Goal: Transaction & Acquisition: Purchase product/service

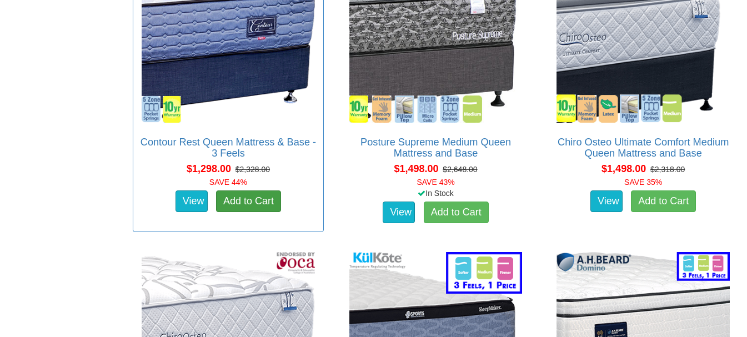
scroll to position [2267, 0]
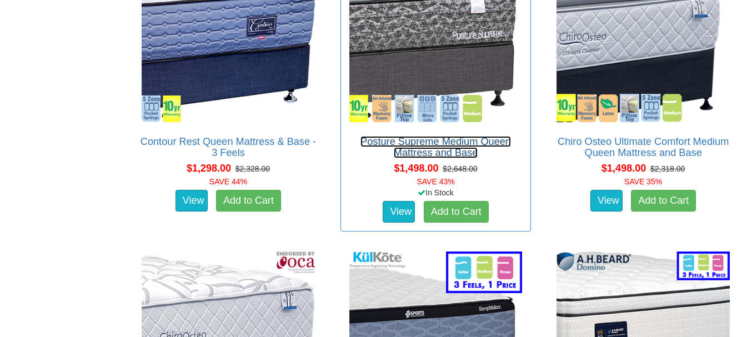
click at [418, 150] on link "Posture Supreme Medium Queen Mattress and Base" at bounding box center [435, 147] width 151 height 22
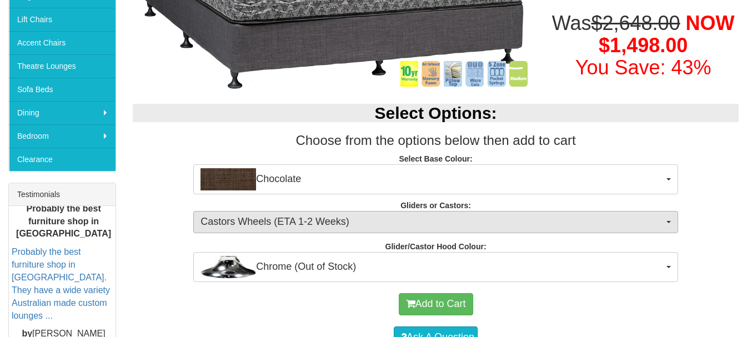
scroll to position [296, 0]
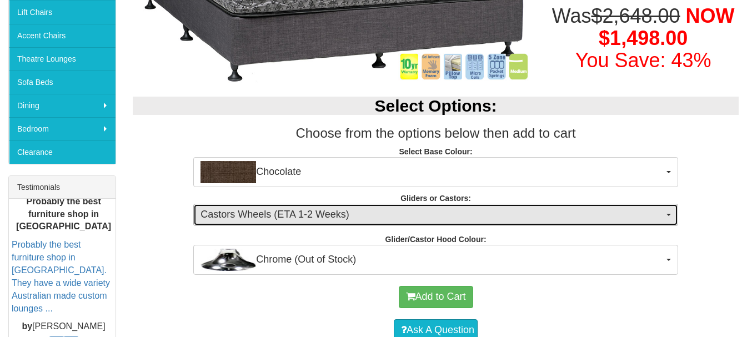
click at [671, 212] on button "Castors Wheels (ETA 1-2 Weeks)" at bounding box center [435, 215] width 485 height 22
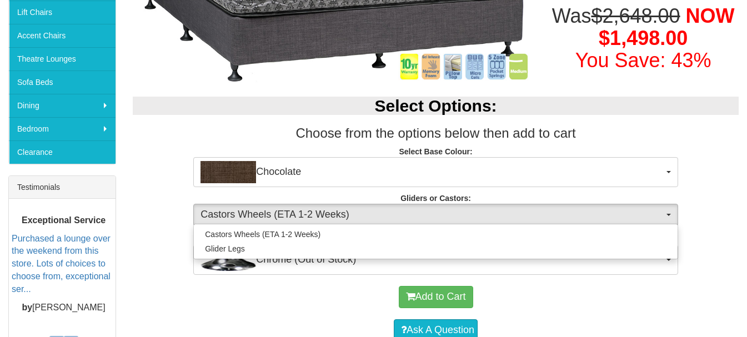
click at [721, 201] on div "Select Options: Choose from the options below then add to cart Select Base Colo…" at bounding box center [435, 180] width 623 height 189
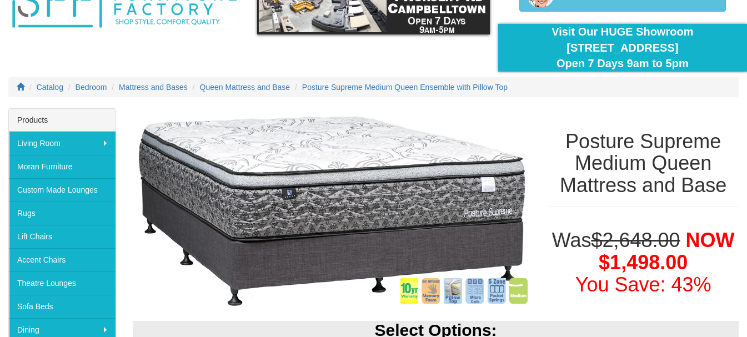
scroll to position [0, 0]
